Goal: Information Seeking & Learning: Check status

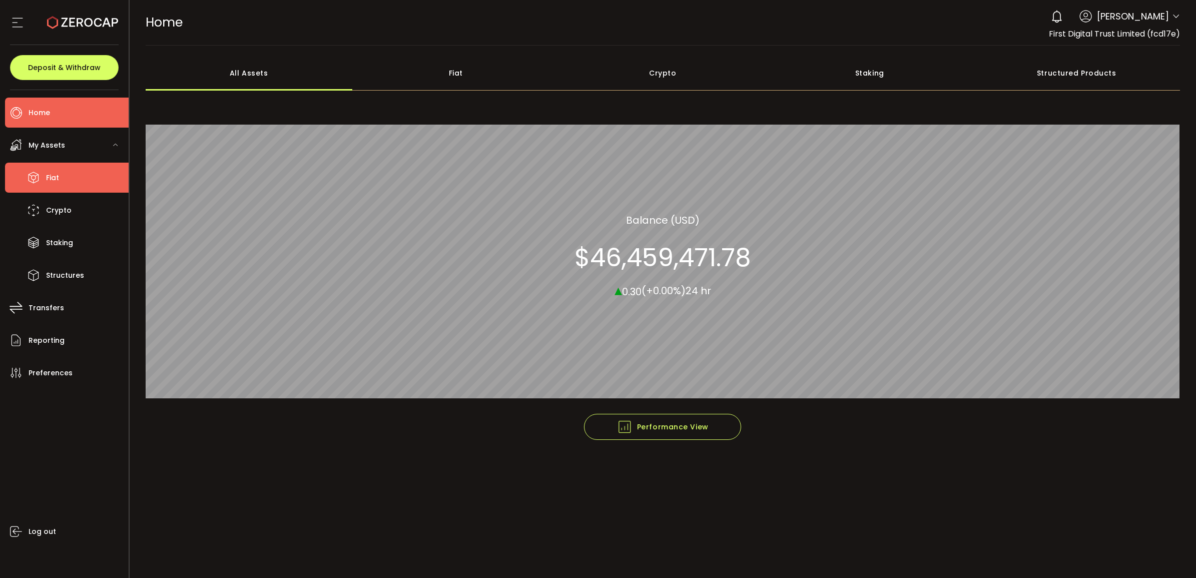
click at [23, 175] on li "Fiat" at bounding box center [67, 178] width 124 height 30
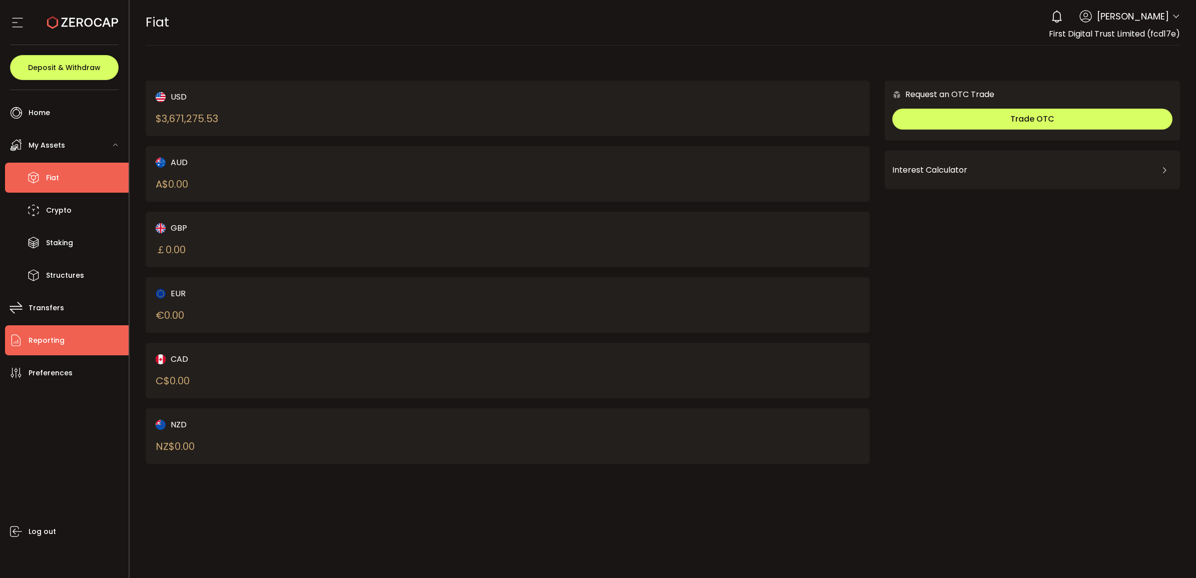
click at [66, 348] on li "Reporting" at bounding box center [67, 340] width 124 height 30
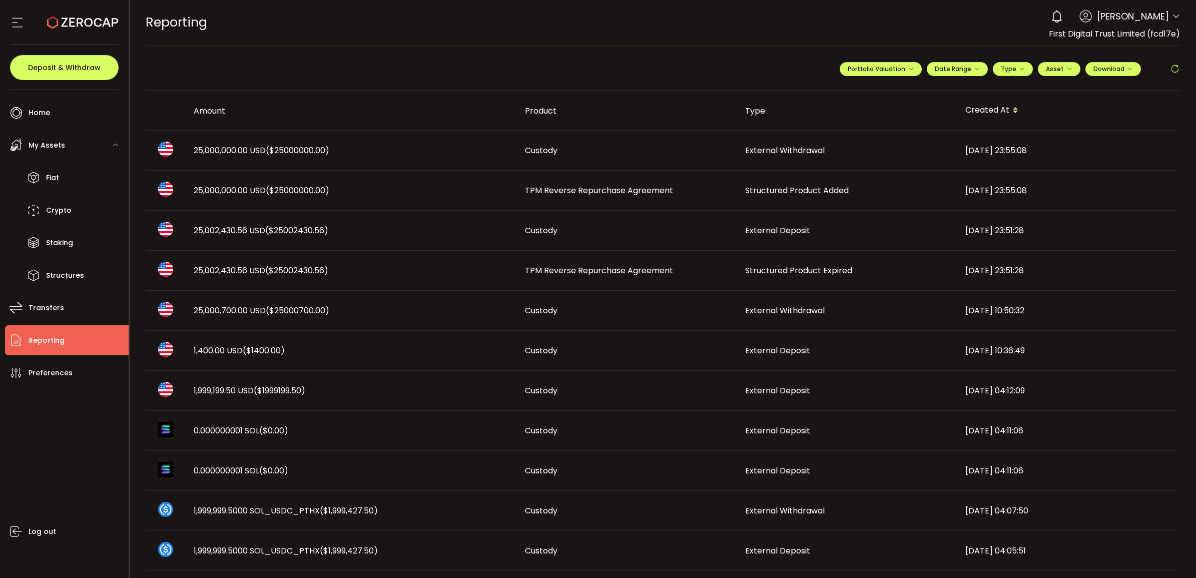
click at [809, 268] on span "Structured Product Expired" at bounding box center [798, 271] width 107 height 12
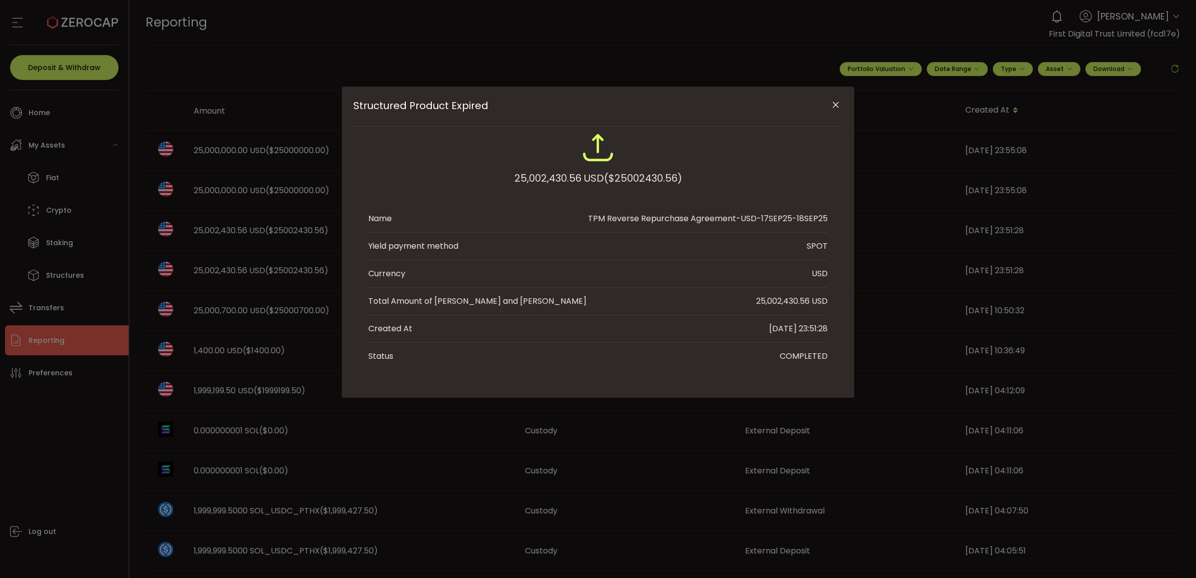
click at [836, 105] on icon "Close" at bounding box center [836, 105] width 10 height 10
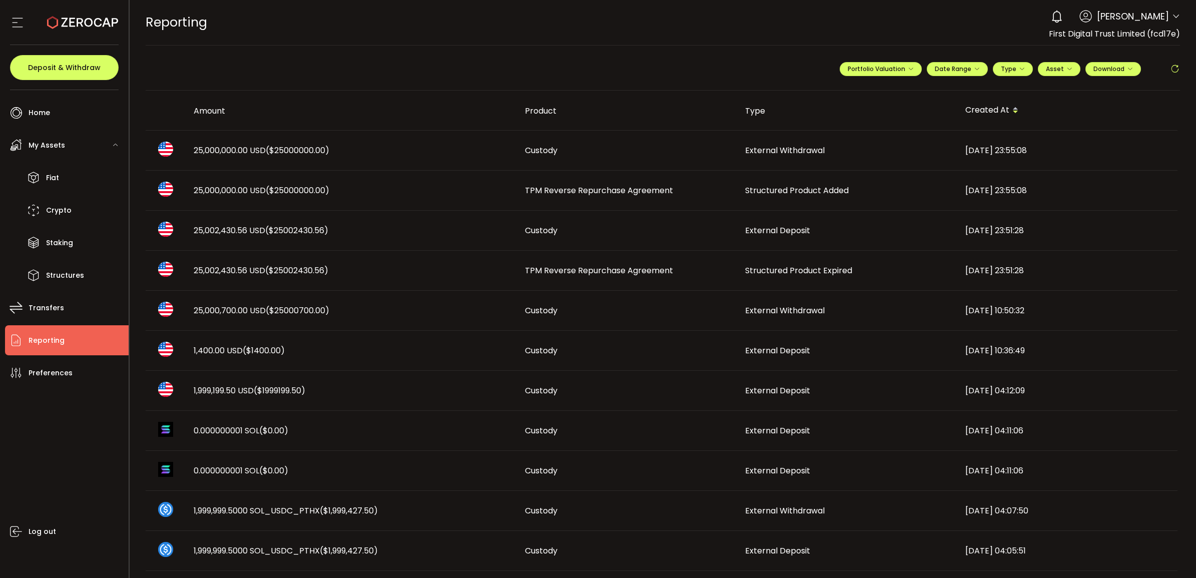
click at [649, 259] on td "TPM Reverse Repurchase Agreement" at bounding box center [627, 271] width 220 height 40
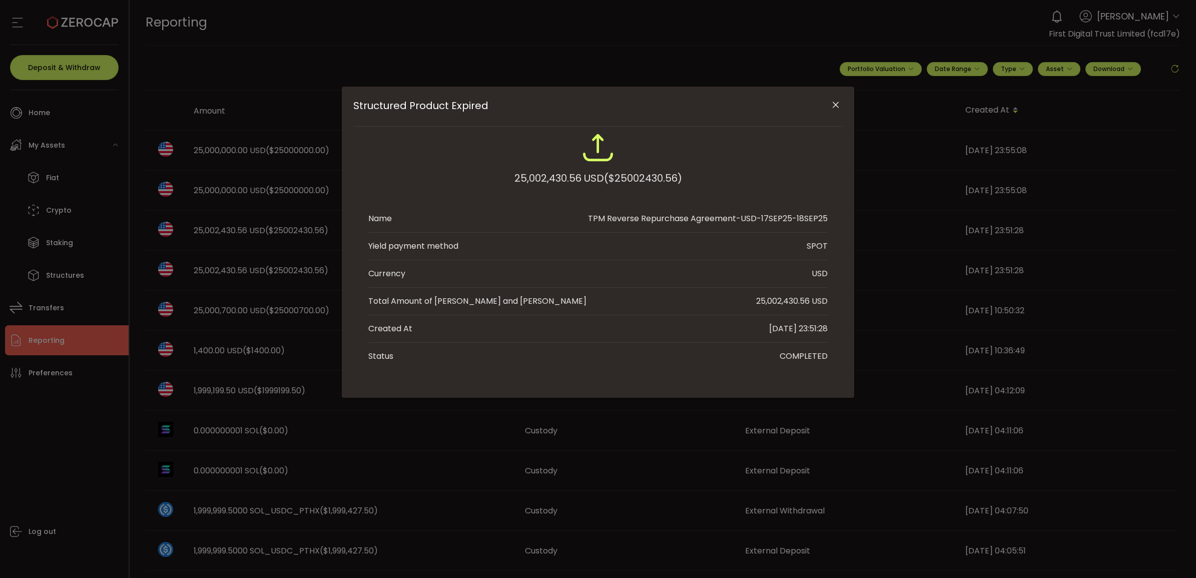
click at [651, 266] on li "Currency USD" at bounding box center [597, 274] width 459 height 28
click at [831, 105] on icon "Close" at bounding box center [836, 105] width 10 height 10
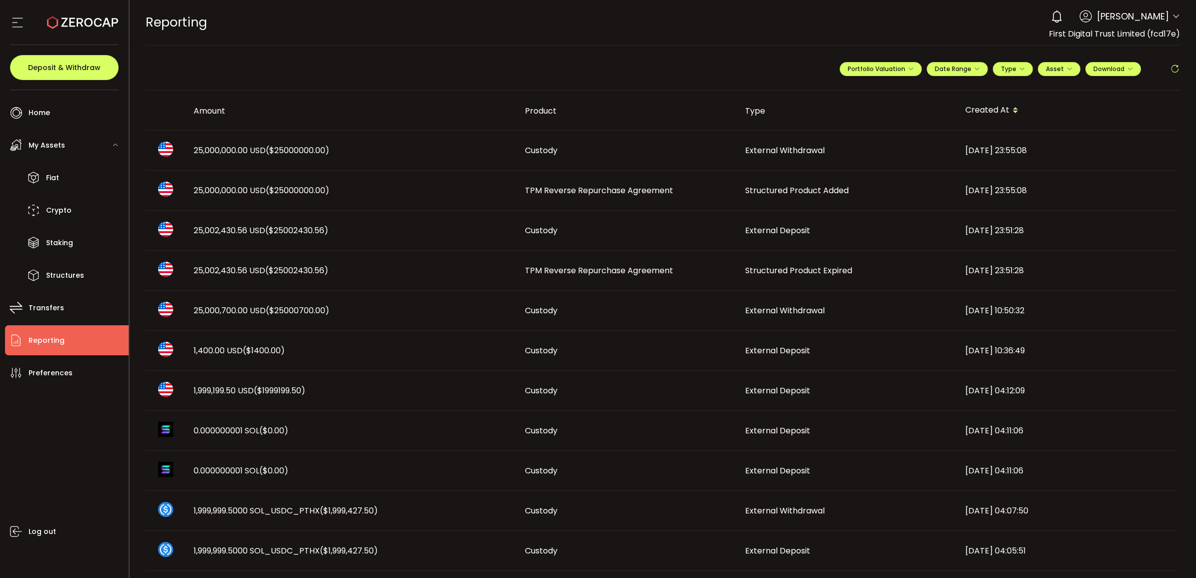
click at [596, 188] on span "TPM Reverse Repurchase Agreement" at bounding box center [599, 191] width 148 height 12
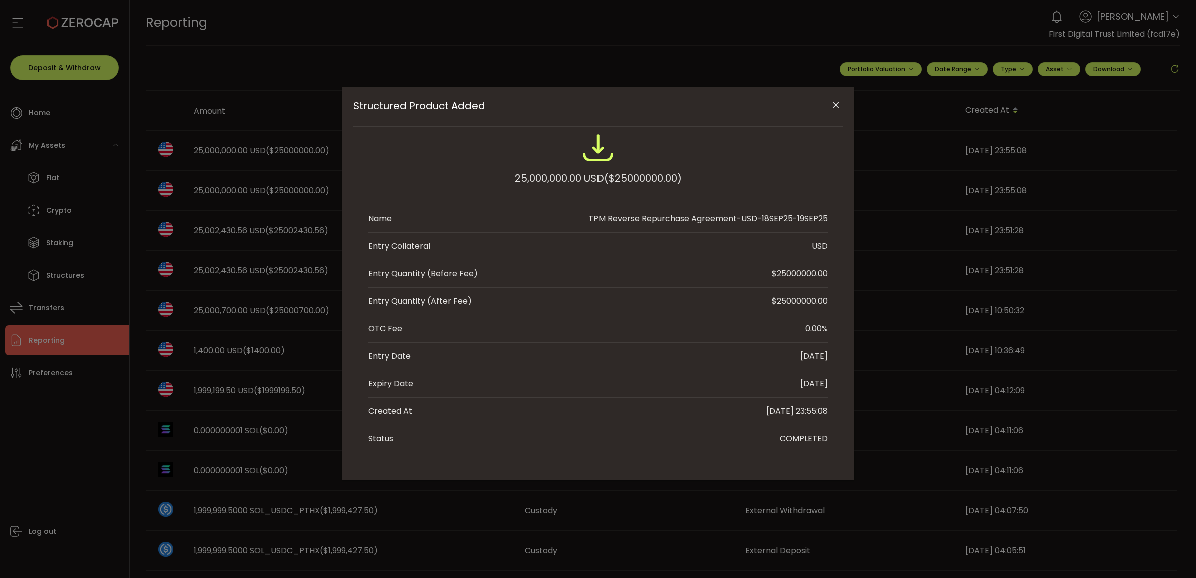
click at [833, 102] on icon "Close" at bounding box center [836, 105] width 10 height 10
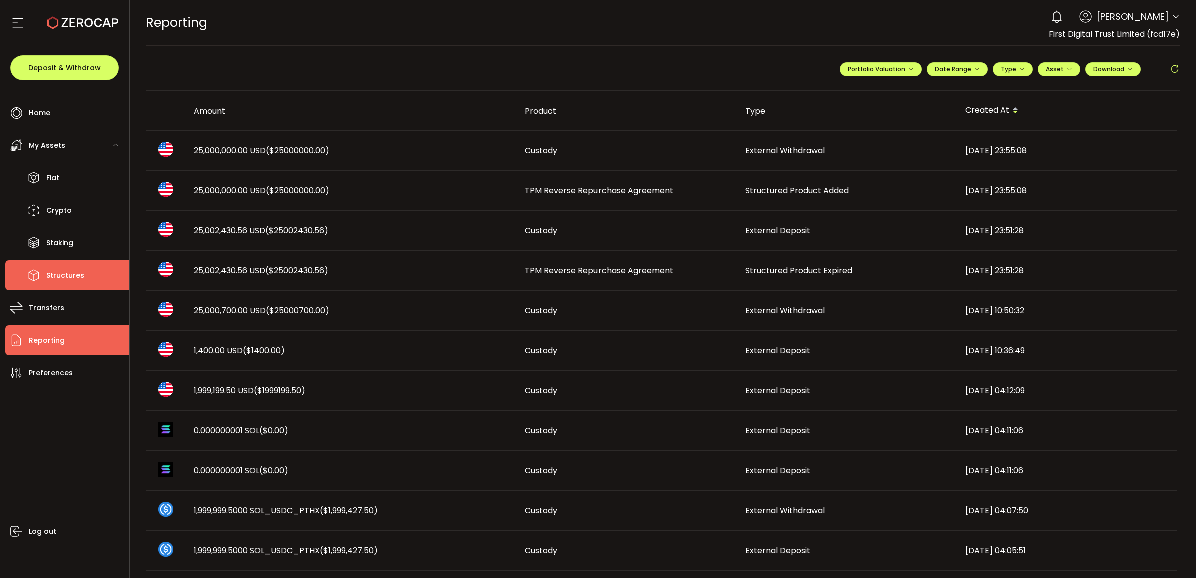
click at [63, 274] on span "Structures" at bounding box center [65, 275] width 38 height 15
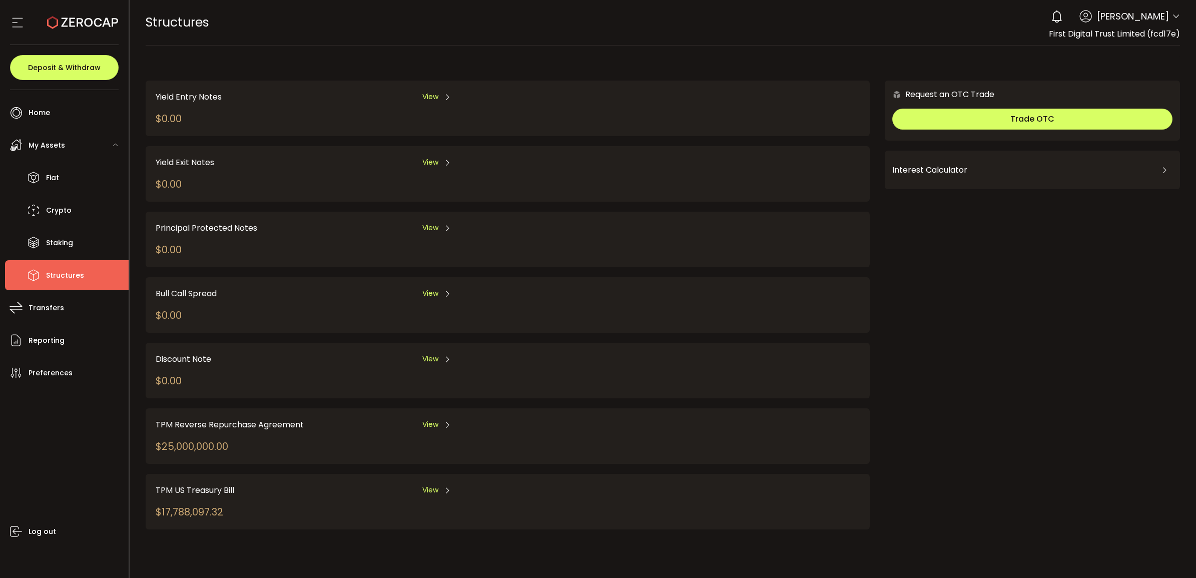
click at [431, 421] on span "View" at bounding box center [430, 424] width 16 height 11
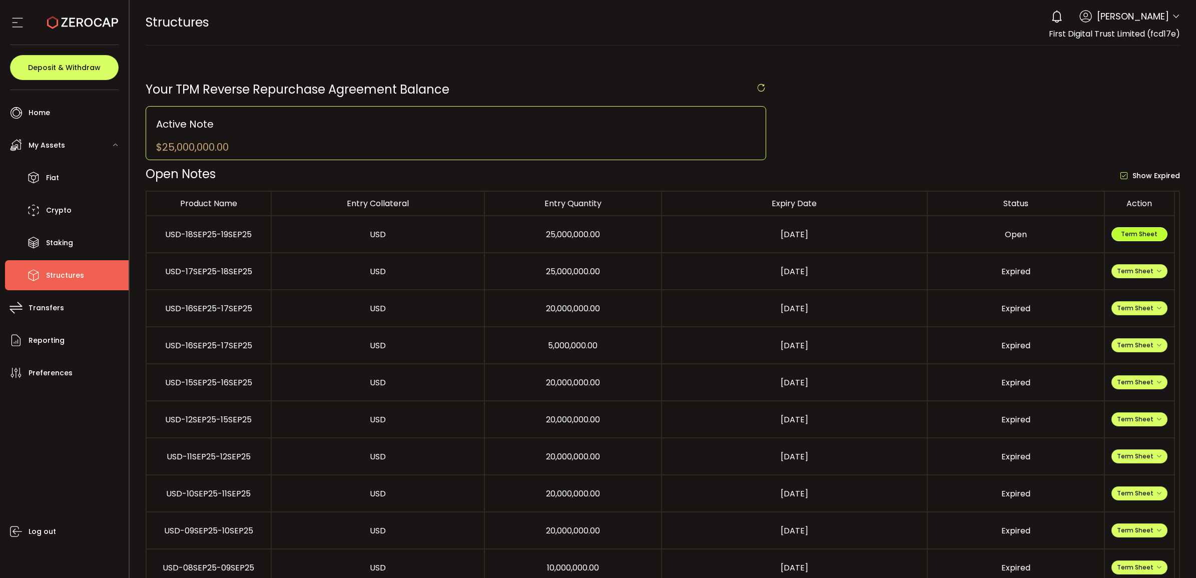
click at [1121, 236] on span "Term Sheet" at bounding box center [1139, 234] width 37 height 9
drag, startPoint x: 66, startPoint y: 181, endPoint x: 78, endPoint y: 183, distance: 12.1
click at [65, 181] on li "Fiat" at bounding box center [67, 178] width 124 height 30
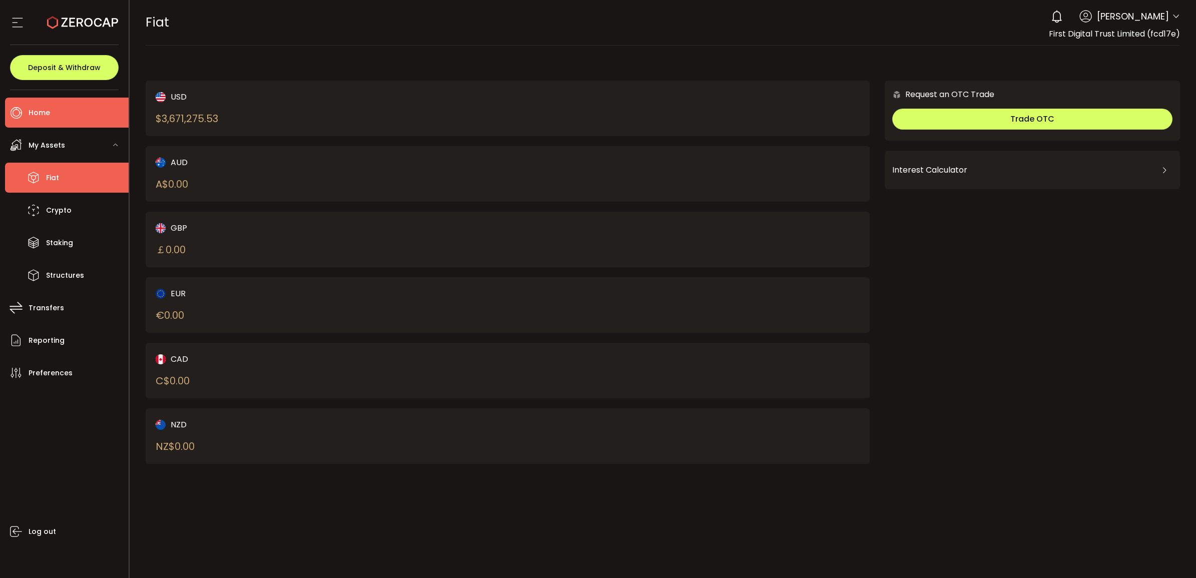
click at [67, 114] on li "Home" at bounding box center [67, 113] width 124 height 30
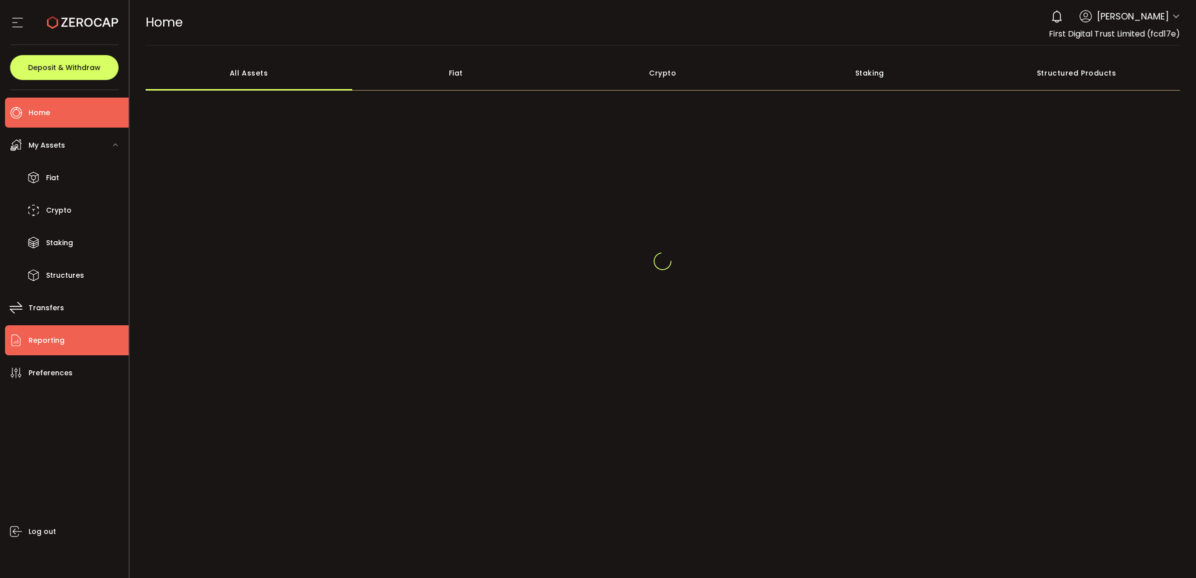
click at [68, 346] on li "Reporting" at bounding box center [67, 340] width 124 height 30
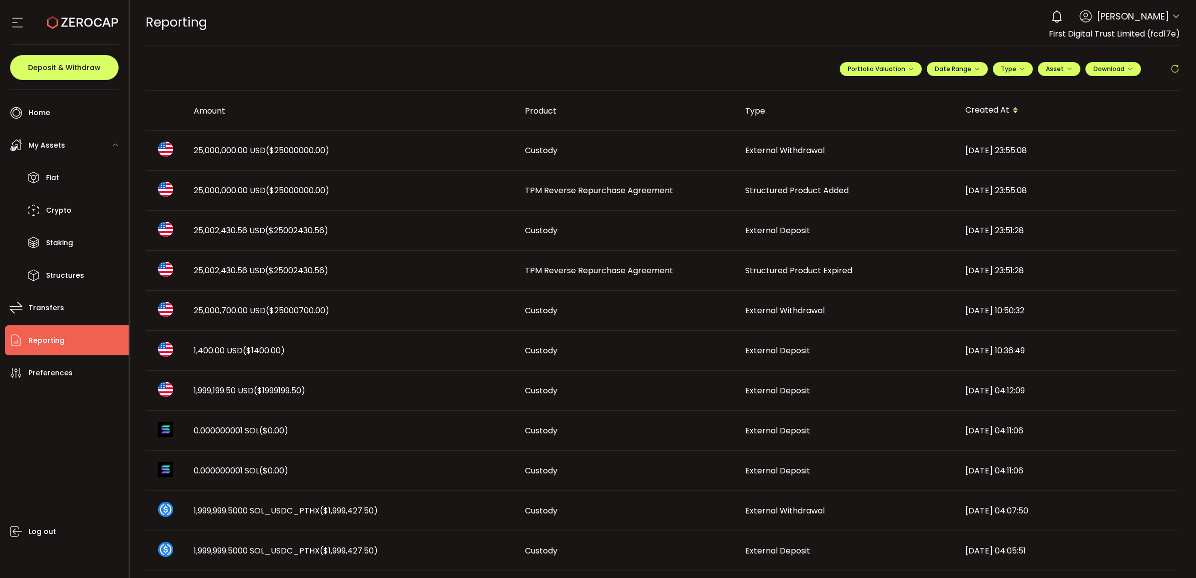
click at [585, 286] on td "TPM Reverse Repurchase Agreement" at bounding box center [627, 271] width 220 height 40
click at [585, 267] on div "**********" at bounding box center [663, 289] width 1067 height 578
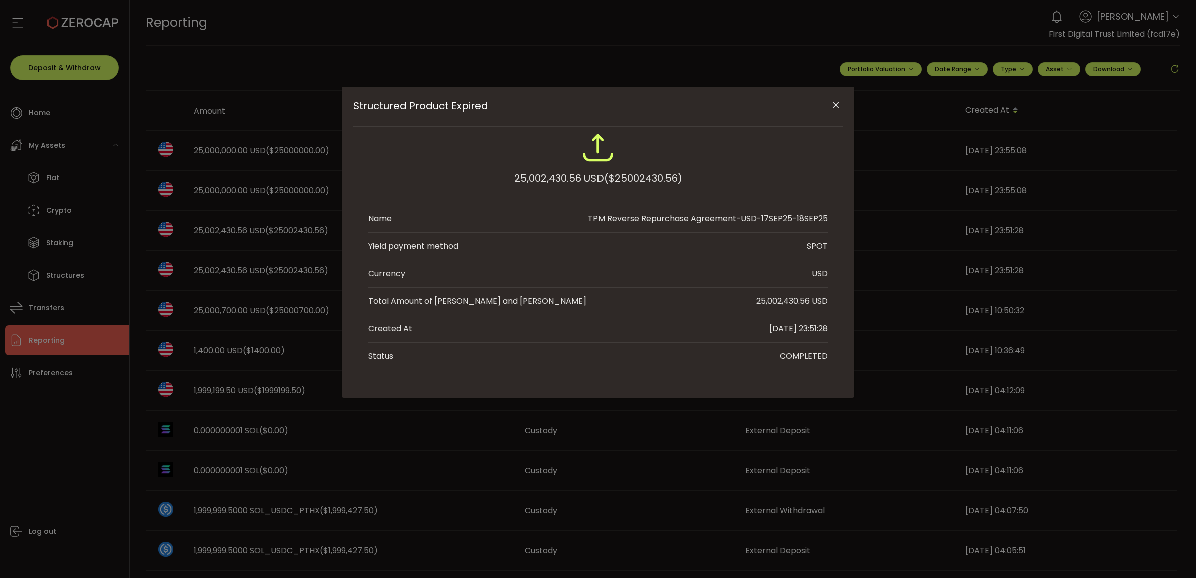
drag, startPoint x: 783, startPoint y: 301, endPoint x: 808, endPoint y: 301, distance: 25.0
click at [808, 301] on div "25,002,430.56 USD" at bounding box center [792, 301] width 72 height 12
copy div "430.56"
click at [834, 104] on icon "Close" at bounding box center [836, 105] width 10 height 10
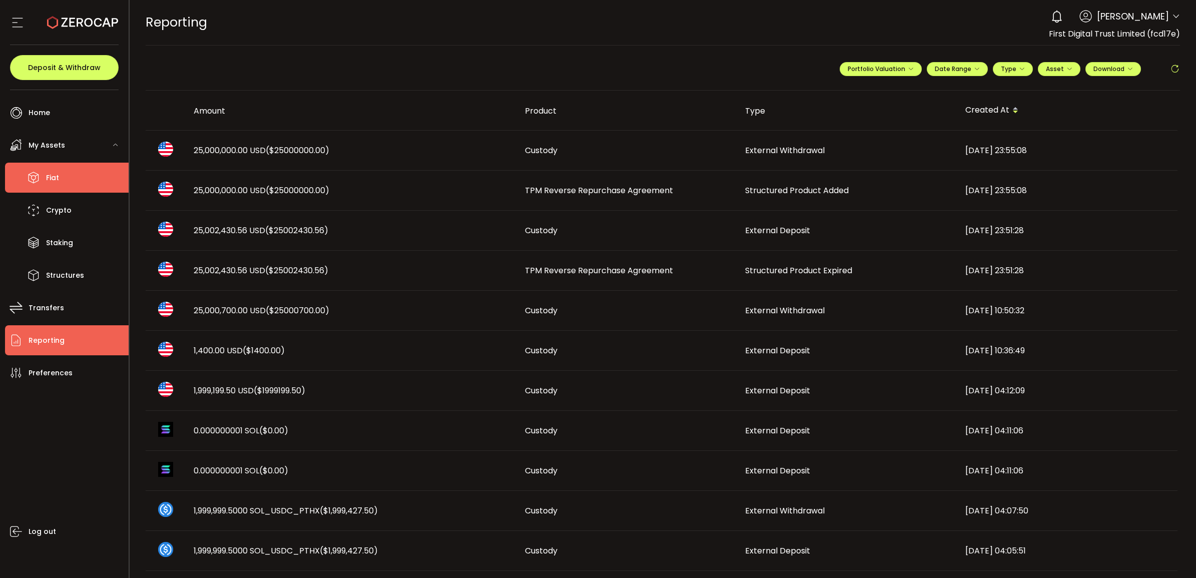
click at [43, 169] on li "Fiat" at bounding box center [67, 178] width 124 height 30
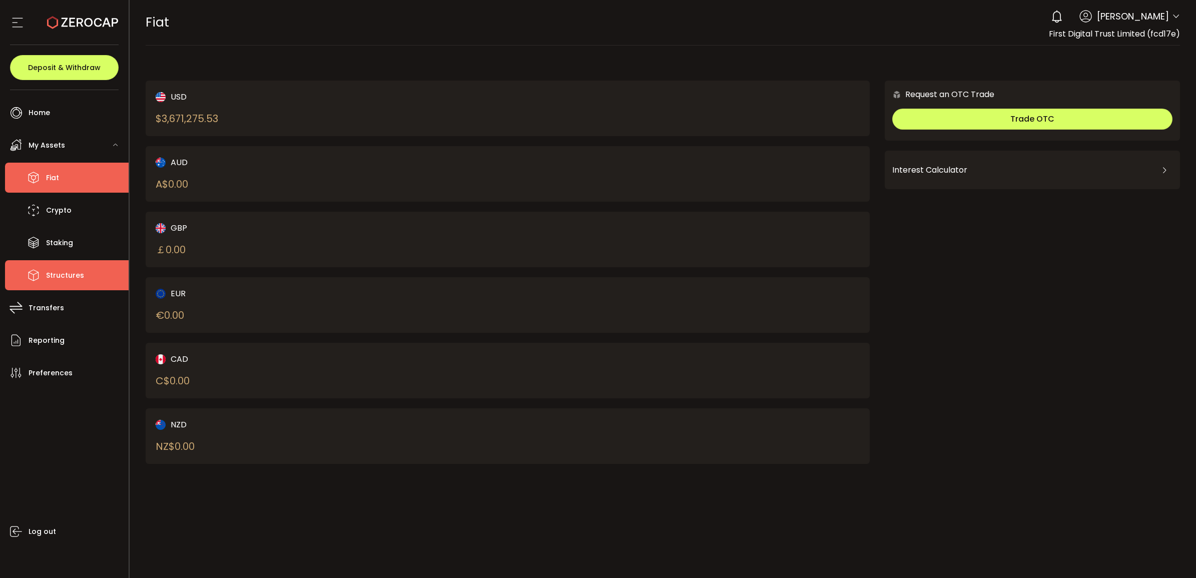
click at [71, 278] on span "Structures" at bounding box center [65, 275] width 38 height 15
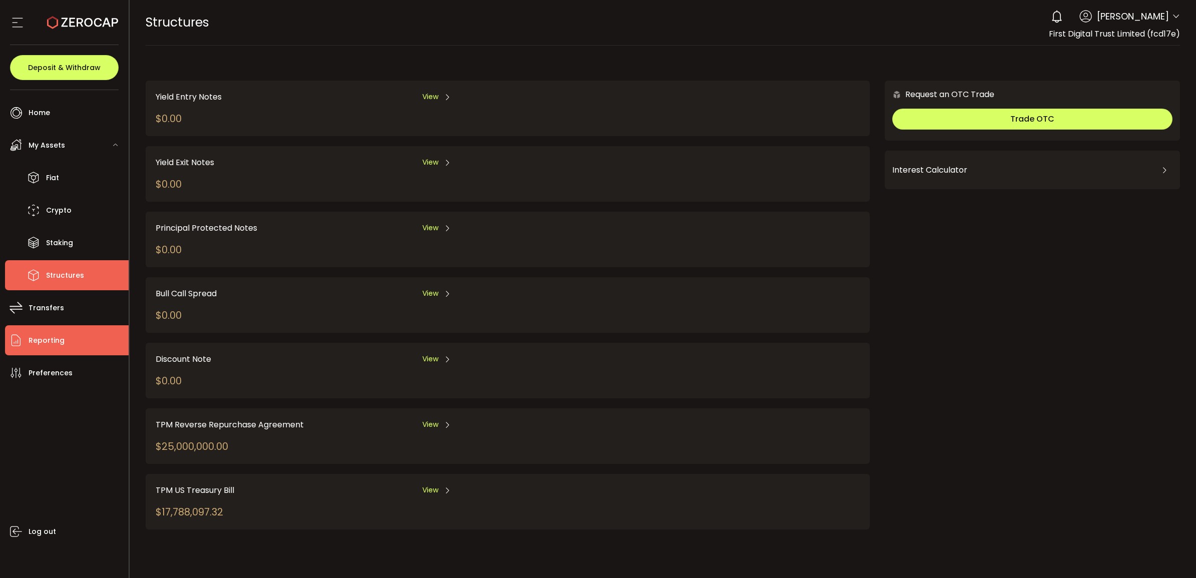
click at [59, 333] on span "Reporting" at bounding box center [47, 340] width 36 height 15
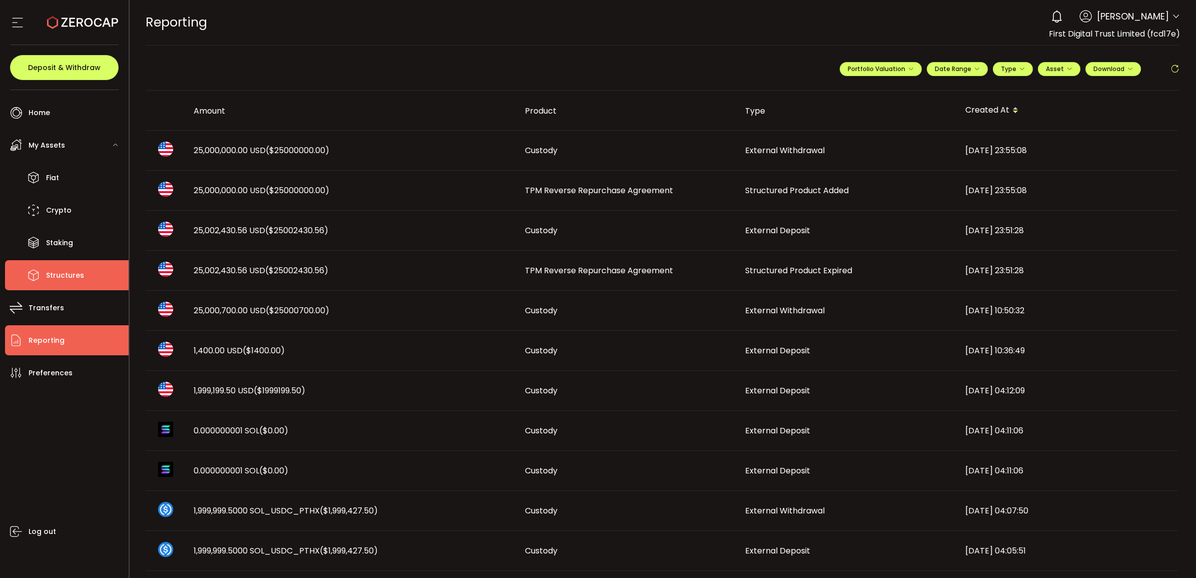
click at [79, 262] on li "Structures" at bounding box center [67, 275] width 124 height 30
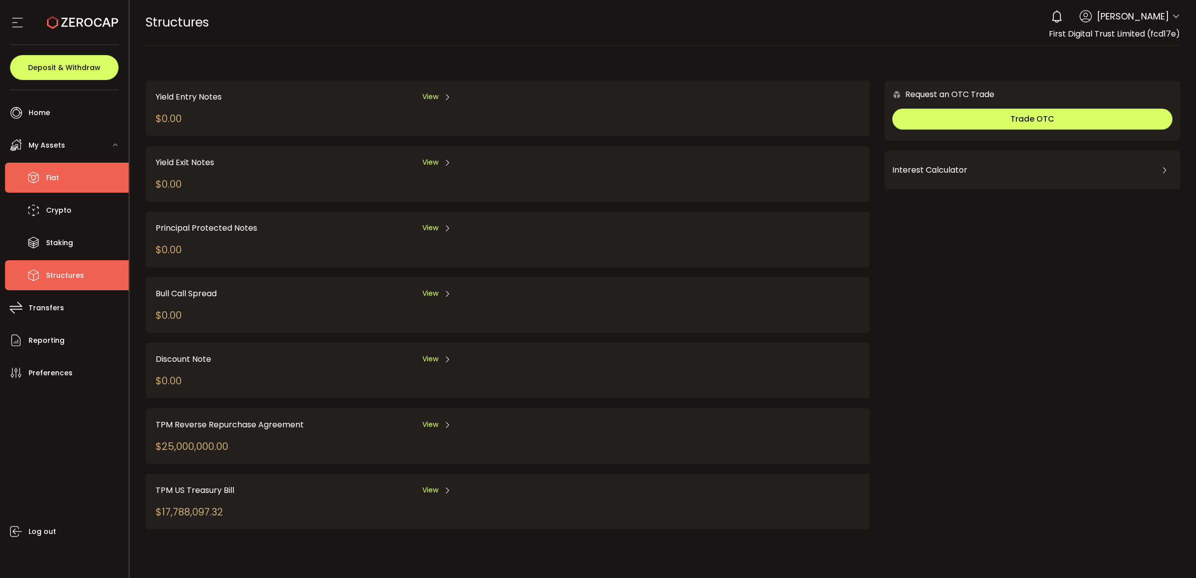
click at [74, 184] on li "Fiat" at bounding box center [67, 178] width 124 height 30
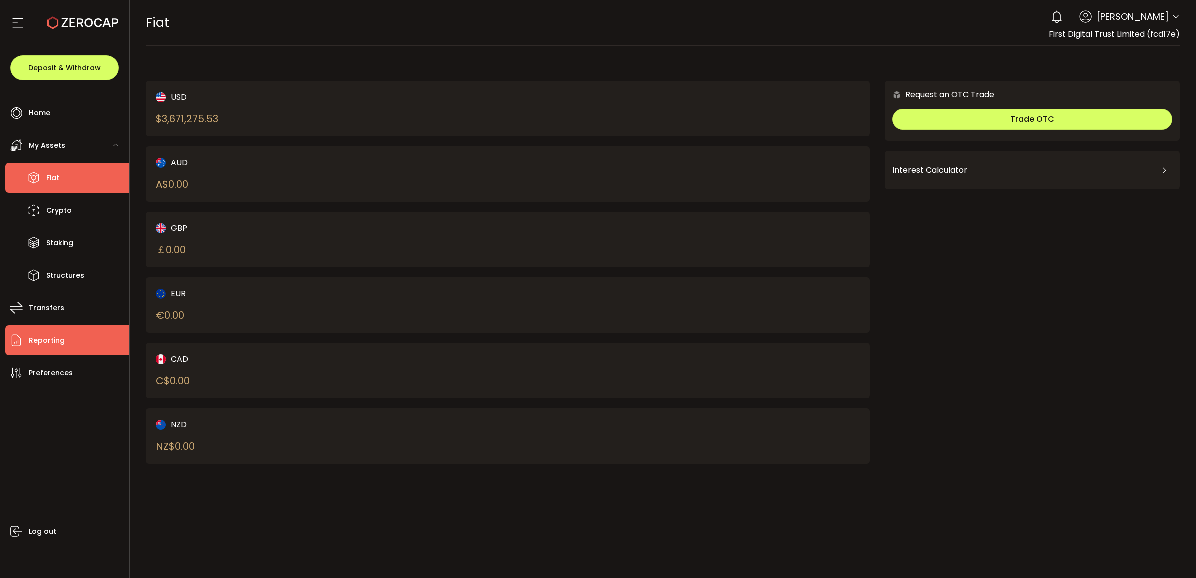
click at [85, 339] on li "Reporting" at bounding box center [67, 340] width 124 height 30
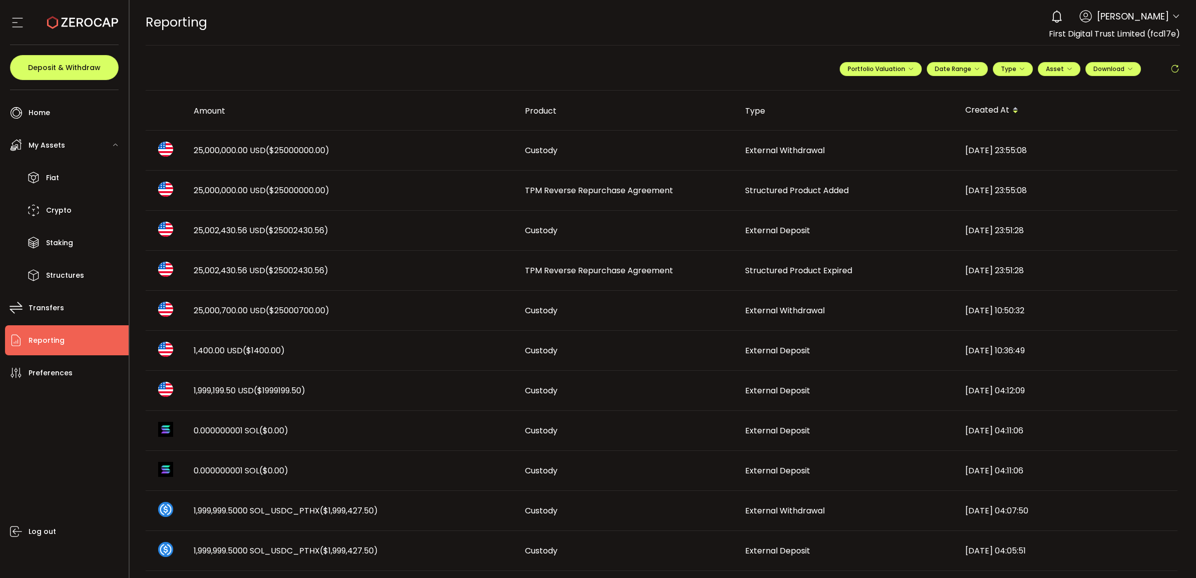
click at [213, 311] on span "25,000,700.00 USD ($25000700.00)" at bounding box center [262, 311] width 136 height 12
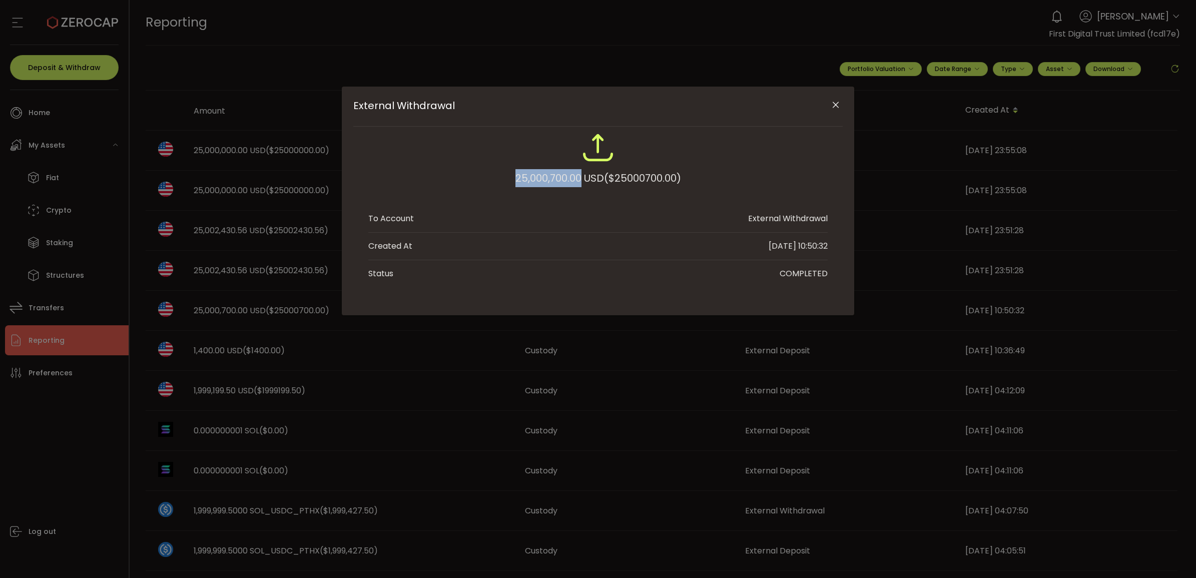
drag, startPoint x: 499, startPoint y: 178, endPoint x: 578, endPoint y: 178, distance: 78.6
click at [578, 178] on div "25,000,700.00 USD ($25000700.00)" at bounding box center [597, 165] width 459 height 66
copy div "25,000,700.00"
drag, startPoint x: 838, startPoint y: 109, endPoint x: 998, endPoint y: 136, distance: 162.4
click at [838, 109] on icon "Close" at bounding box center [836, 105] width 10 height 10
